Goal: Task Accomplishment & Management: Manage account settings

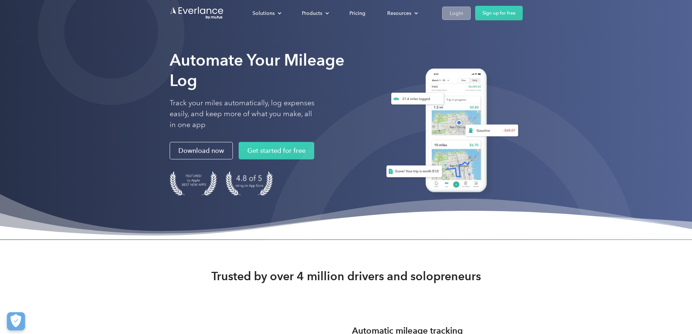
click at [463, 13] on div "Login" at bounding box center [456, 13] width 13 height 9
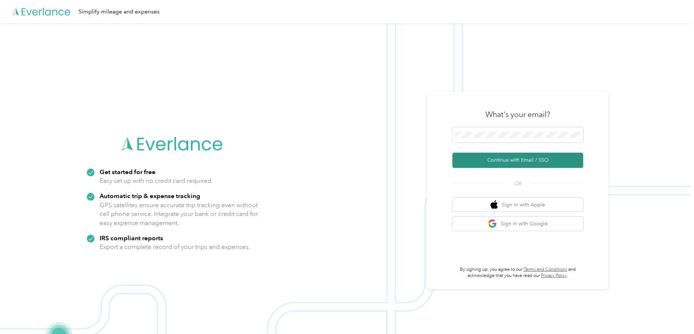
click at [515, 158] on button "Continue with Email / SSO" at bounding box center [517, 160] width 131 height 15
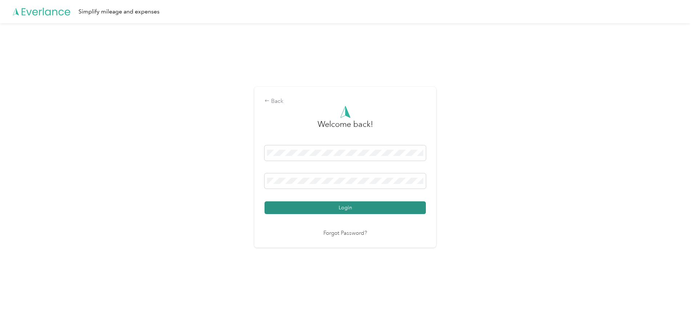
click at [361, 210] on button "Login" at bounding box center [344, 207] width 161 height 13
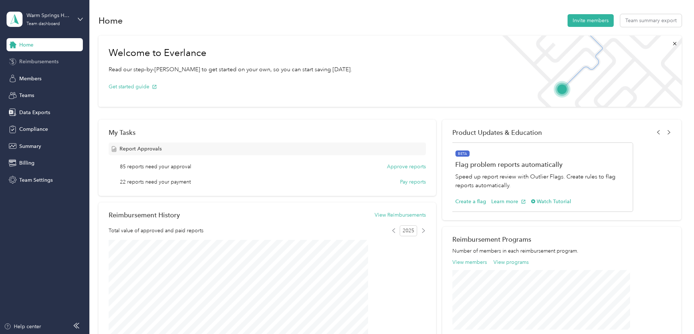
click at [40, 66] on div "Reimbursements" at bounding box center [45, 61] width 76 height 13
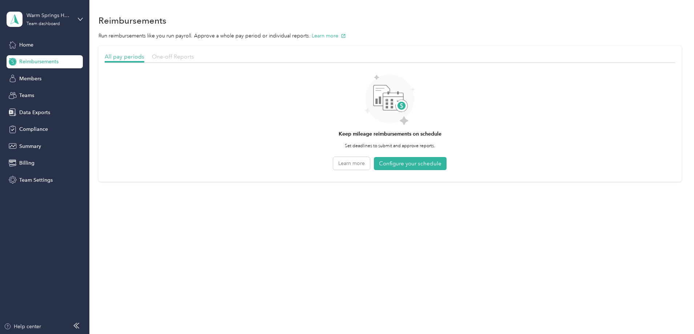
click at [194, 57] on span "One-off Reports" at bounding box center [173, 56] width 42 height 7
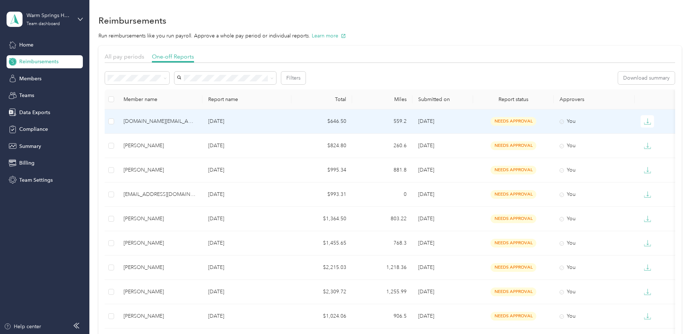
click at [508, 121] on span "needs approval" at bounding box center [513, 121] width 46 height 8
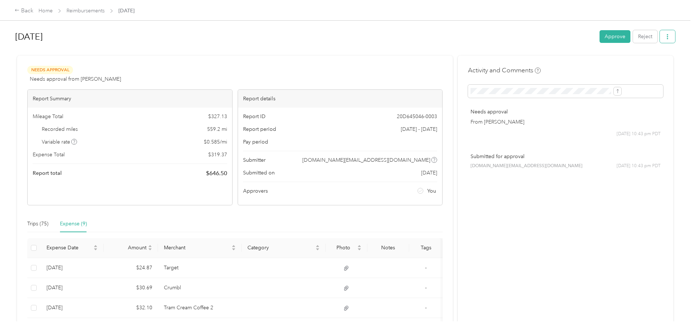
click at [664, 36] on icon "button" at bounding box center [666, 36] width 5 height 5
click at [593, 62] on span "Download" at bounding box center [587, 64] width 24 height 8
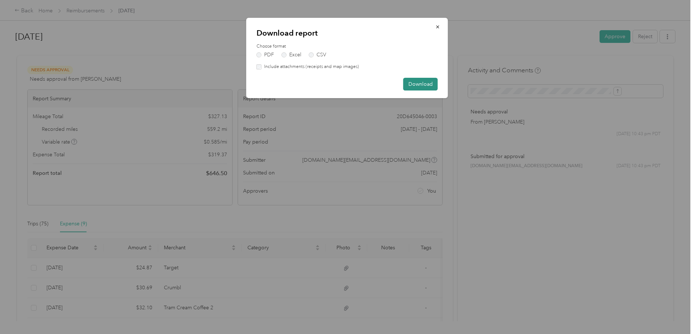
click at [420, 84] on button "Download" at bounding box center [420, 84] width 34 height 13
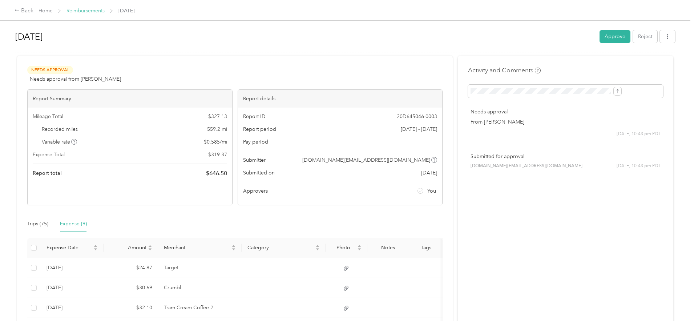
click at [105, 10] on link "Reimbursements" at bounding box center [85, 11] width 38 height 6
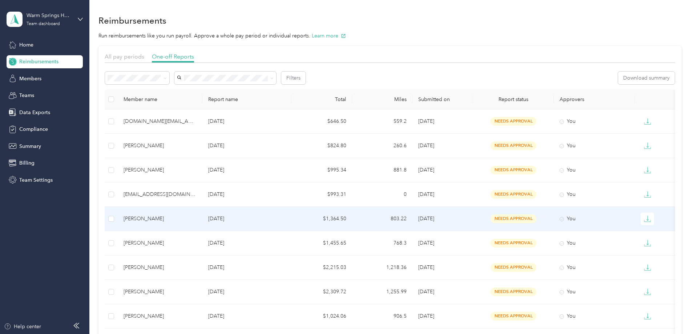
click at [434, 217] on span "9/3/2025" at bounding box center [426, 218] width 16 height 6
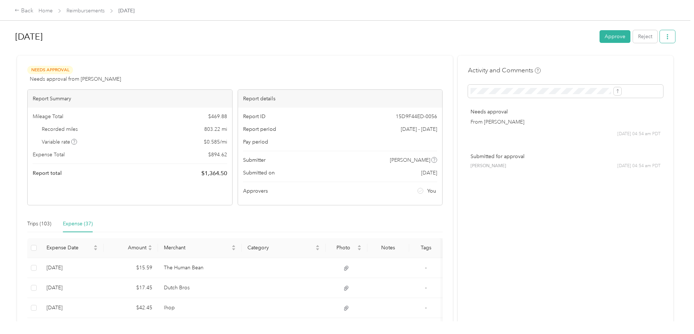
click at [664, 37] on icon "button" at bounding box center [666, 36] width 5 height 5
click at [593, 64] on span "Download" at bounding box center [587, 64] width 24 height 8
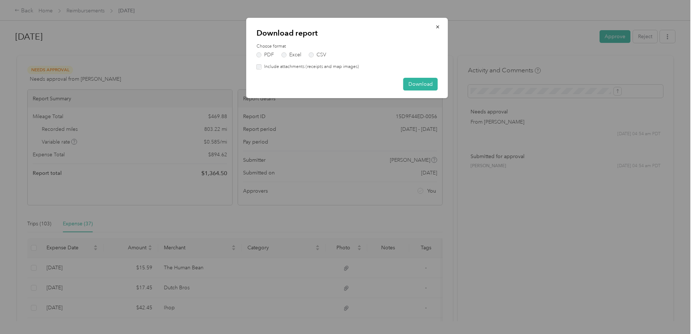
click at [256, 68] on div "Download report Choose format PDF Excel CSV Include attachments (receipts and m…" at bounding box center [347, 58] width 202 height 80
click at [255, 67] on div "Download report Choose format PDF Excel CSV Include attachments (receipts and m…" at bounding box center [347, 58] width 202 height 80
click at [416, 84] on button "Download" at bounding box center [420, 84] width 34 height 13
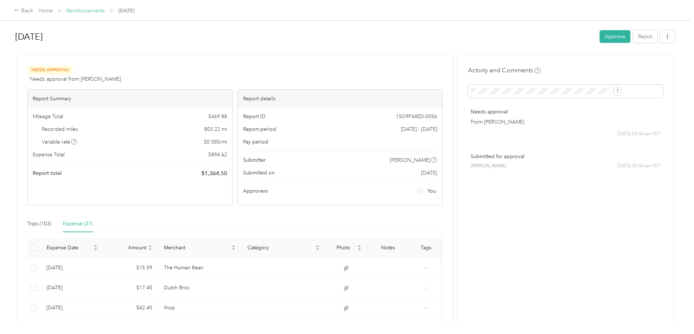
click at [105, 11] on link "Reimbursements" at bounding box center [85, 11] width 38 height 6
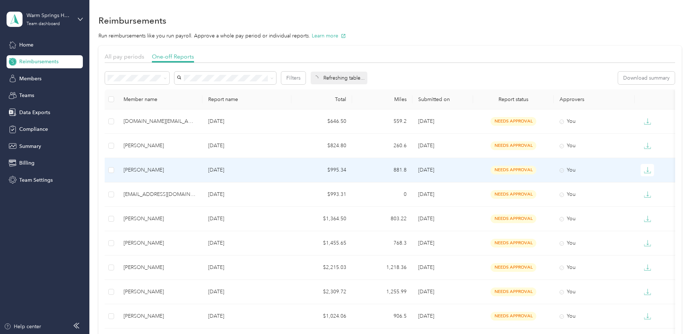
click at [196, 169] on div "Mary Ann Alfar" at bounding box center [159, 170] width 73 height 8
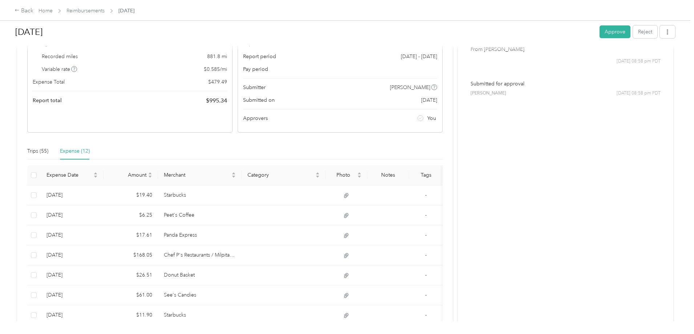
scroll to position [109, 0]
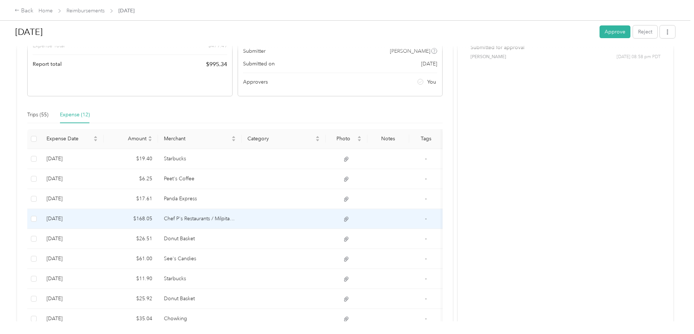
click at [349, 219] on icon at bounding box center [346, 219] width 7 height 7
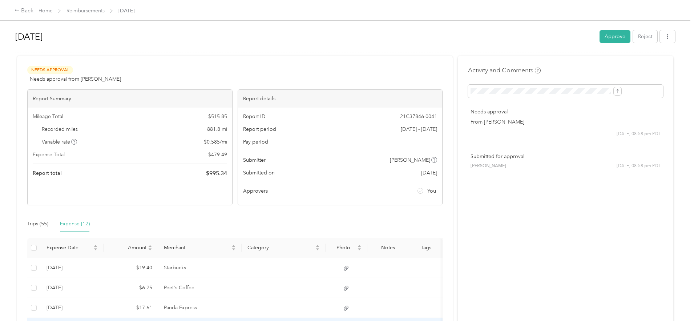
scroll to position [36, 0]
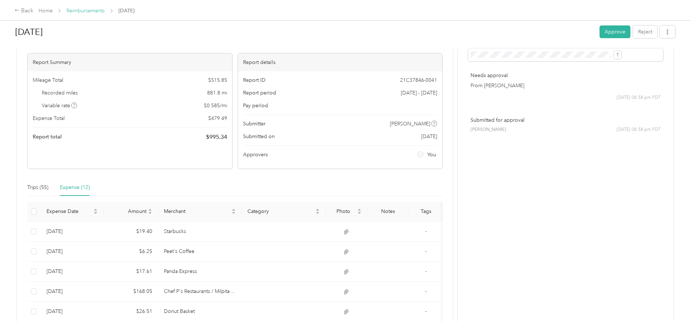
click at [105, 11] on link "Reimbursements" at bounding box center [85, 11] width 38 height 6
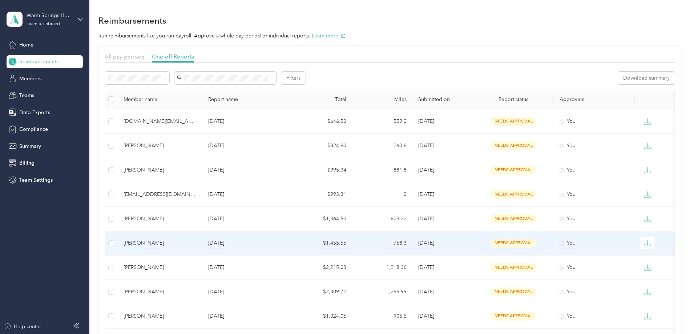
click at [196, 245] on div "Kristie Dinh" at bounding box center [159, 243] width 73 height 8
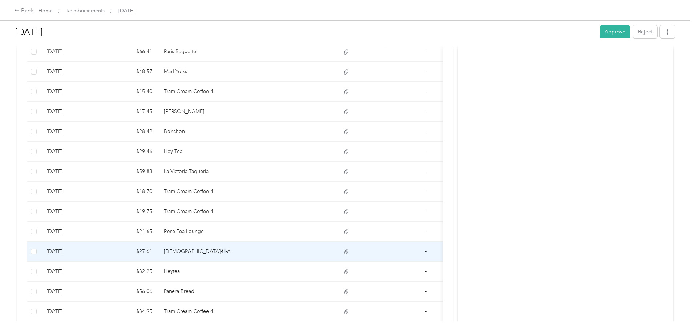
scroll to position [472, 0]
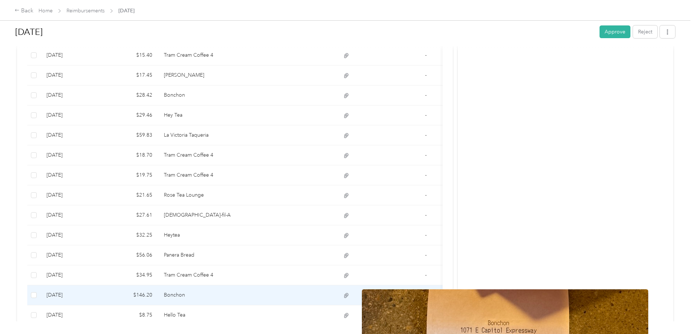
click at [349, 295] on icon at bounding box center [346, 295] width 7 height 7
click at [349, 294] on icon at bounding box center [346, 295] width 7 height 7
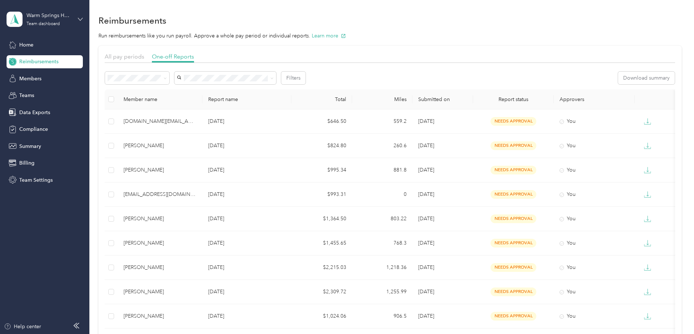
click at [78, 19] on icon at bounding box center [80, 19] width 5 height 5
click at [38, 95] on div "Log out" at bounding box center [83, 92] width 143 height 13
